Goal: Task Accomplishment & Management: Manage account settings

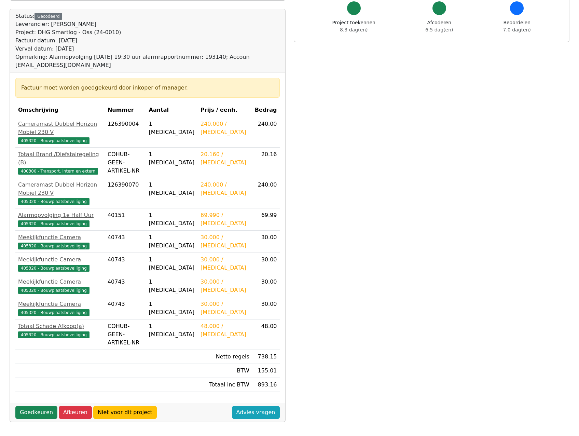
scroll to position [71, 0]
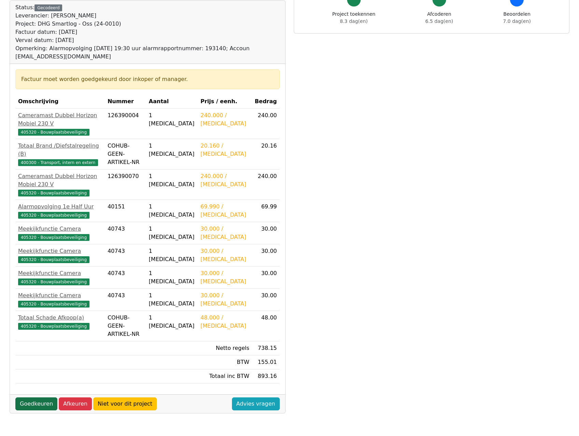
click at [36, 397] on link "Goedkeuren" at bounding box center [36, 403] width 42 height 13
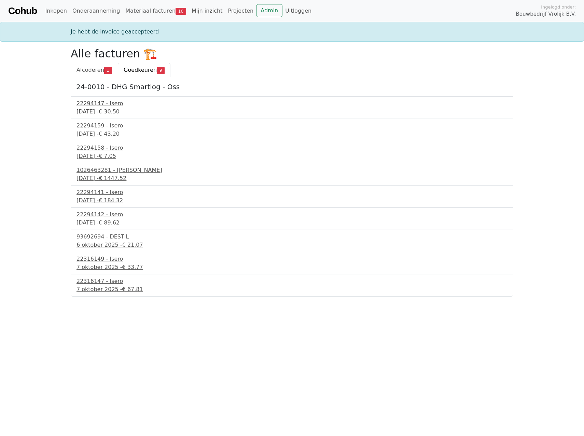
click at [115, 111] on div "30 september 2025 - € 30.50" at bounding box center [291, 112] width 431 height 8
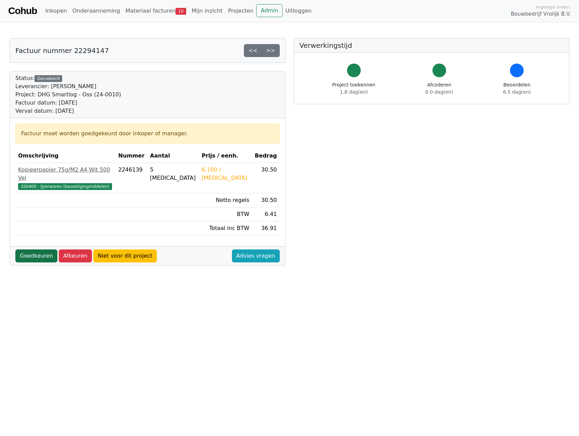
click at [29, 249] on link "Goedkeuren" at bounding box center [36, 255] width 42 height 13
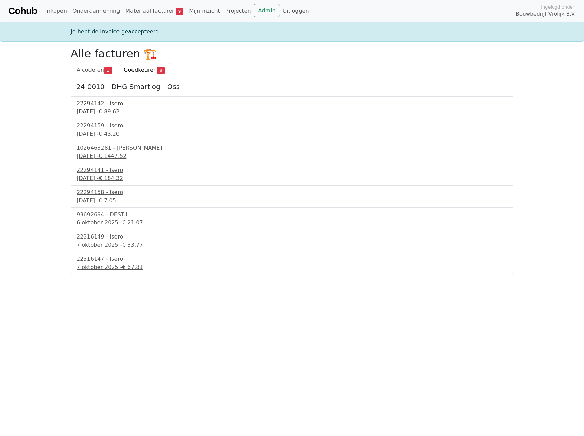
click at [99, 109] on div "30 september 2025 - € 89.62" at bounding box center [291, 112] width 431 height 8
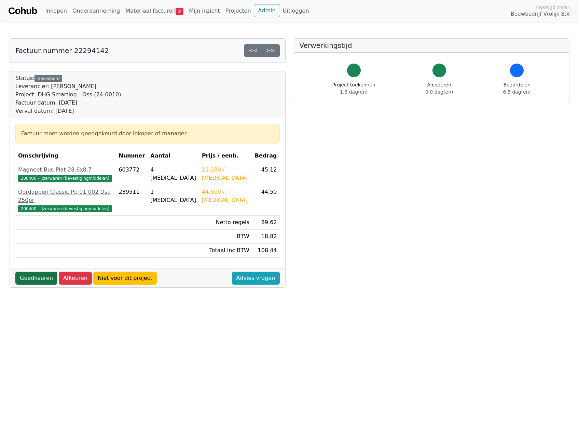
click at [32, 274] on link "Goedkeuren" at bounding box center [36, 277] width 42 height 13
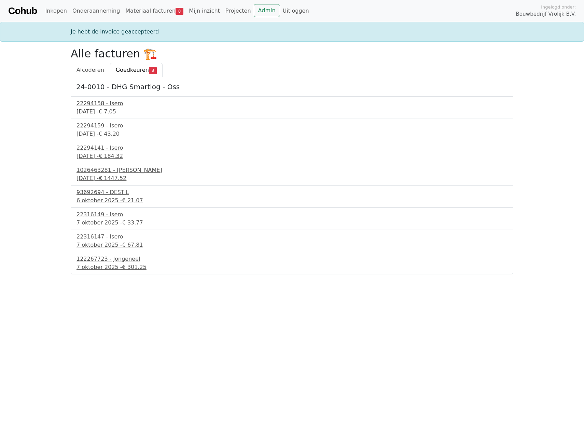
click at [117, 111] on div "[DATE] - € 7.05" at bounding box center [291, 112] width 431 height 8
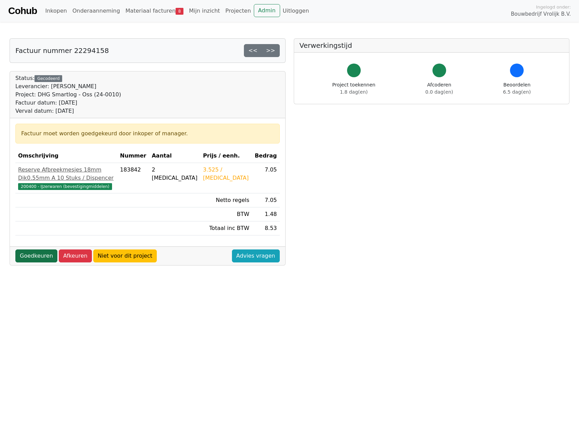
click at [34, 262] on link "Goedkeuren" at bounding box center [36, 255] width 42 height 13
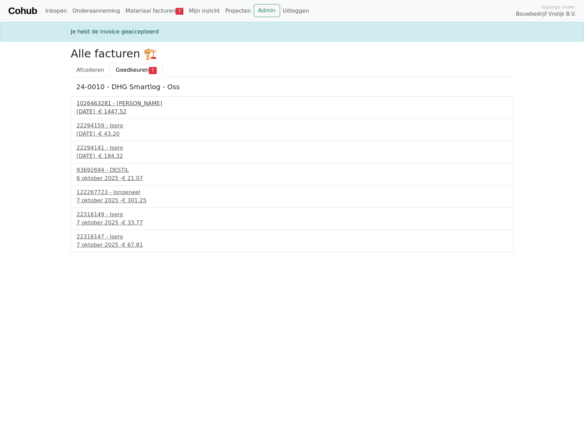
click at [107, 110] on div "30 september 2025 - € 1447.52" at bounding box center [291, 112] width 431 height 8
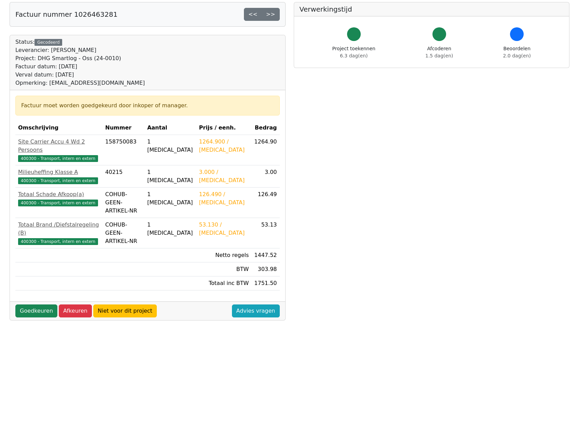
scroll to position [71, 0]
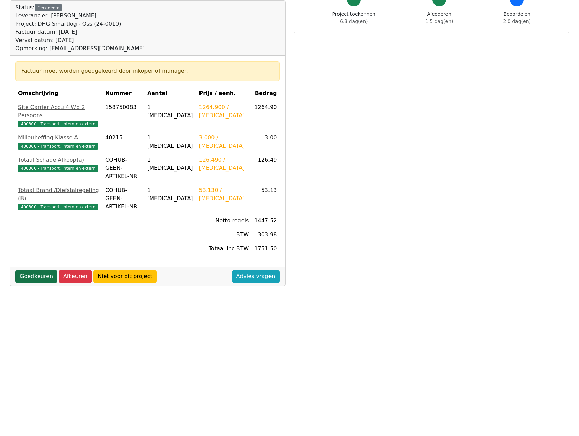
click at [48, 270] on link "Goedkeuren" at bounding box center [36, 276] width 42 height 13
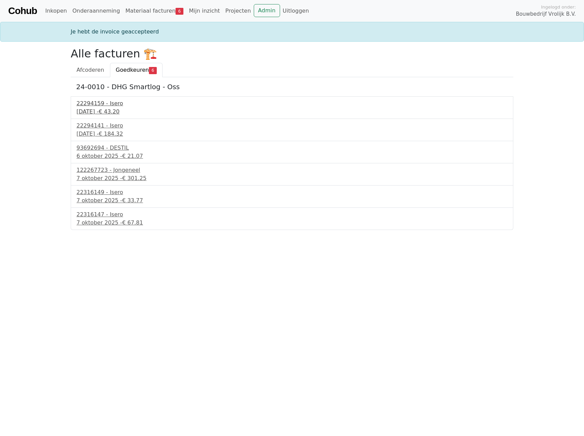
click at [104, 105] on div "22294159 - Isero" at bounding box center [291, 103] width 431 height 8
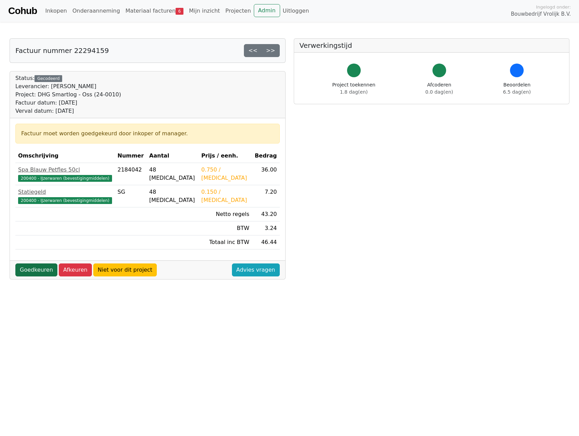
click at [39, 273] on link "Goedkeuren" at bounding box center [36, 269] width 42 height 13
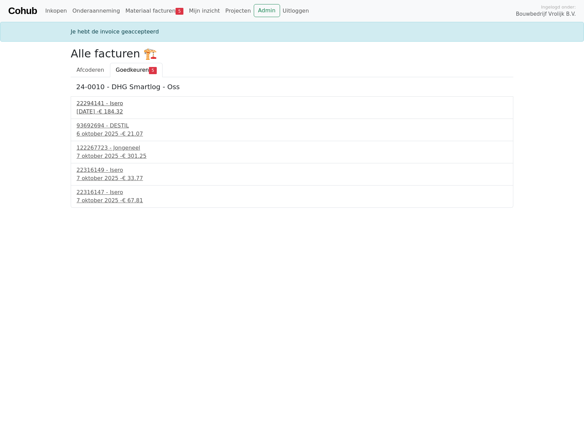
click at [109, 106] on div "22294141 - Isero" at bounding box center [291, 103] width 431 height 8
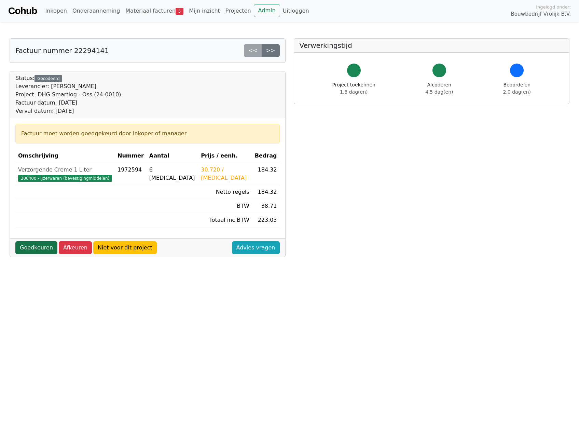
click at [36, 245] on link "Goedkeuren" at bounding box center [36, 247] width 42 height 13
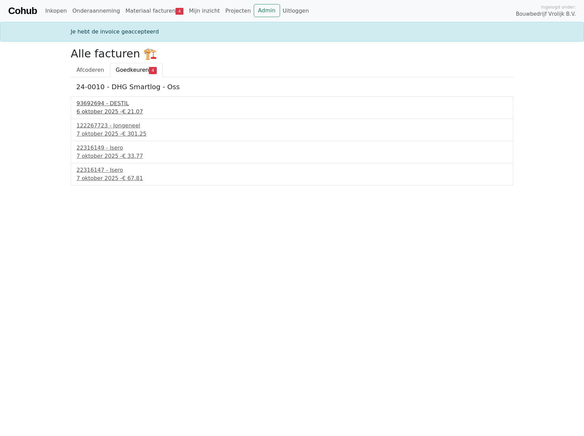
click at [122, 109] on span "€ 21.07" at bounding box center [132, 111] width 21 height 6
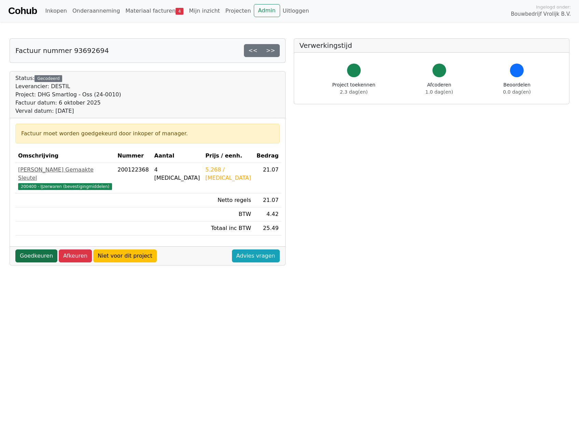
click at [45, 250] on link "Goedkeuren" at bounding box center [36, 255] width 42 height 13
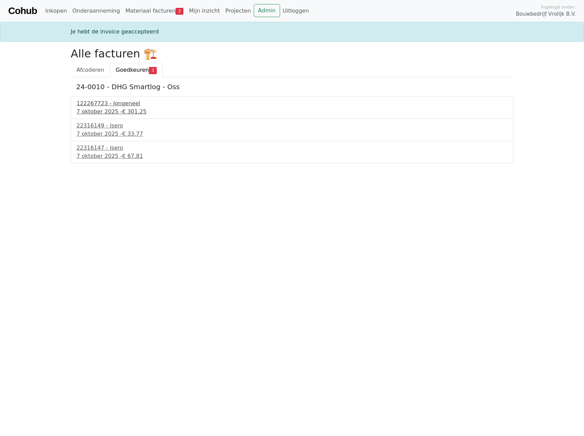
click at [105, 101] on div "122267723 - Jongeneel" at bounding box center [291, 103] width 431 height 8
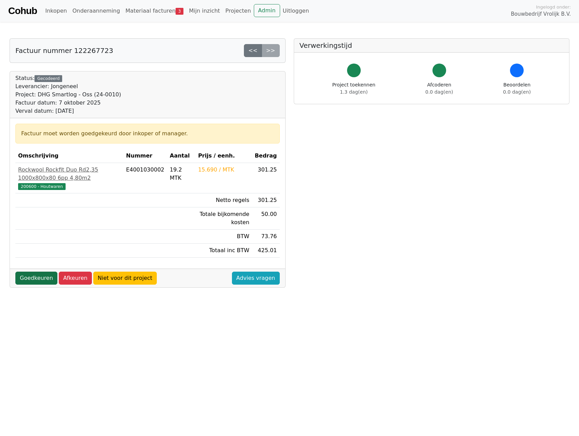
click at [29, 277] on link "Goedkeuren" at bounding box center [36, 277] width 42 height 13
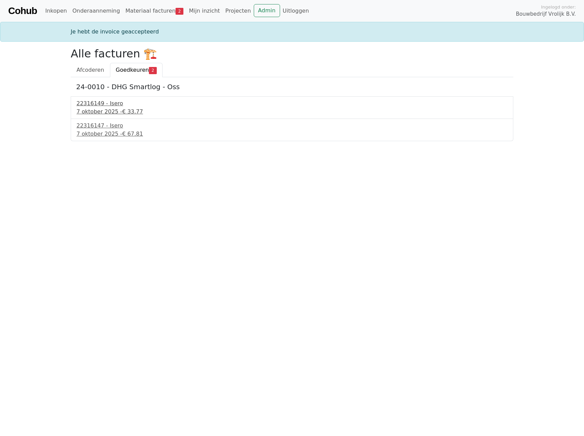
click at [96, 109] on div "[DATE] - € 33.77" at bounding box center [291, 112] width 431 height 8
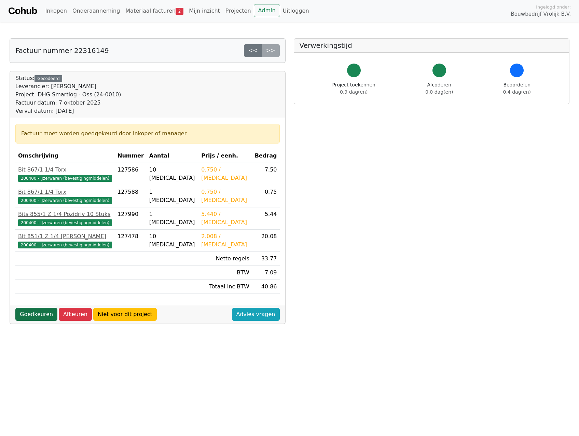
click at [35, 314] on link "Goedkeuren" at bounding box center [36, 314] width 42 height 13
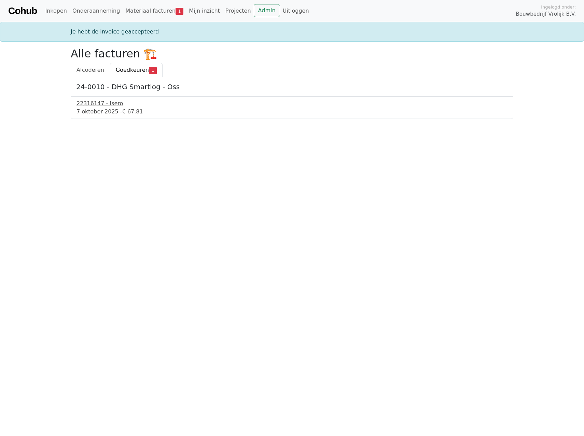
click at [90, 101] on div "22316147 - Isero" at bounding box center [291, 103] width 431 height 8
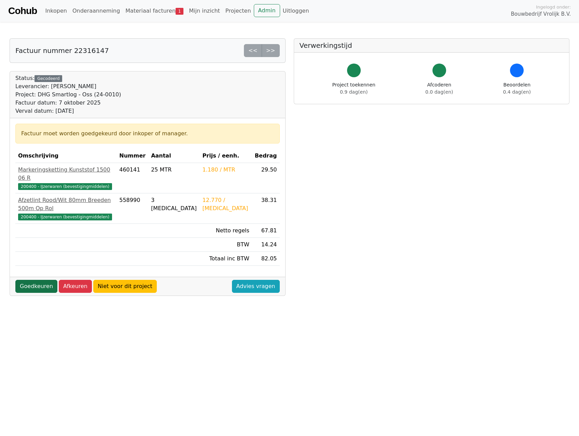
click at [28, 280] on link "Goedkeuren" at bounding box center [36, 286] width 42 height 13
